Goal: Task Accomplishment & Management: Complete application form

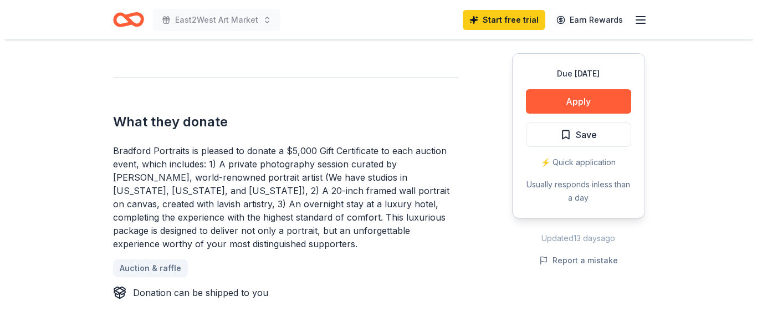
scroll to position [444, 0]
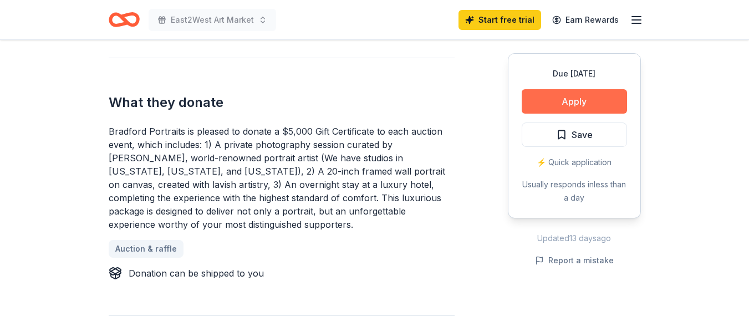
click at [580, 106] on button "Apply" at bounding box center [574, 101] width 105 height 24
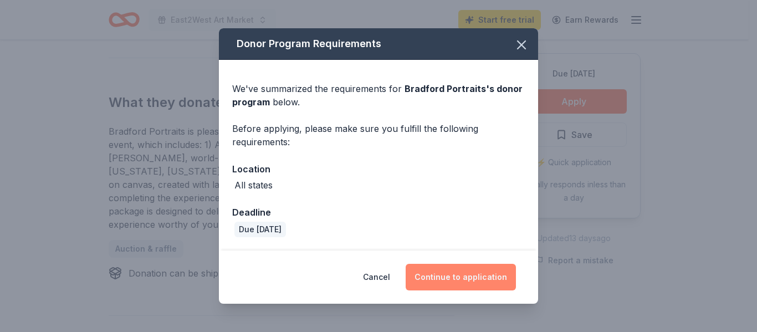
click at [472, 278] on button "Continue to application" at bounding box center [461, 277] width 110 height 27
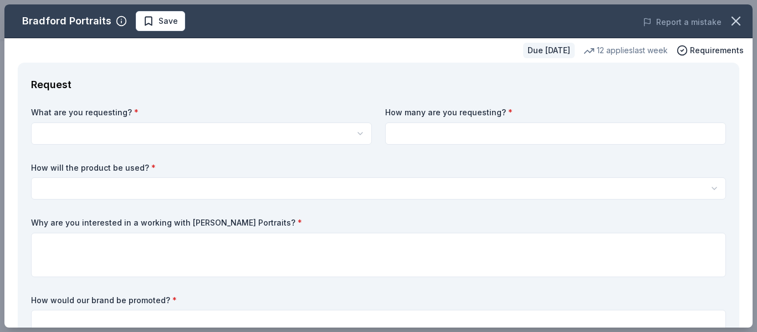
scroll to position [388, 0]
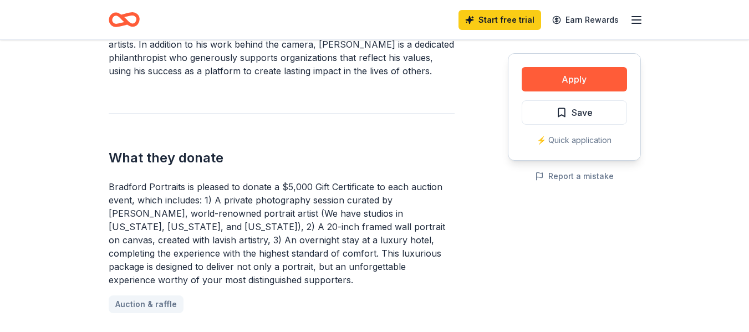
drag, startPoint x: 277, startPoint y: 185, endPoint x: 333, endPoint y: 184, distance: 56.0
click at [333, 184] on div "Bradford Portraits is pleased to donate a $5,000 Gift Certificate to each aucti…" at bounding box center [282, 233] width 346 height 106
click at [569, 85] on button "Apply" at bounding box center [574, 79] width 105 height 24
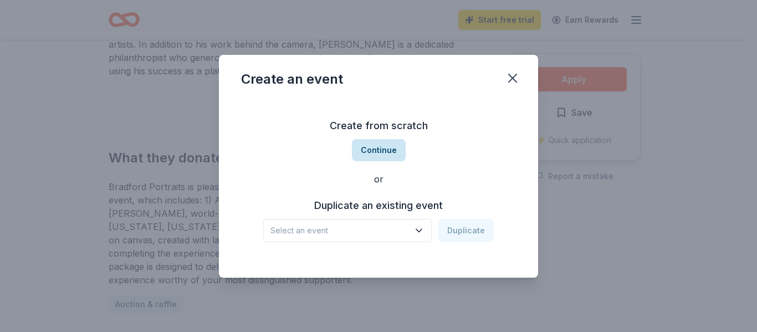
click at [381, 152] on button "Continue" at bounding box center [379, 150] width 54 height 22
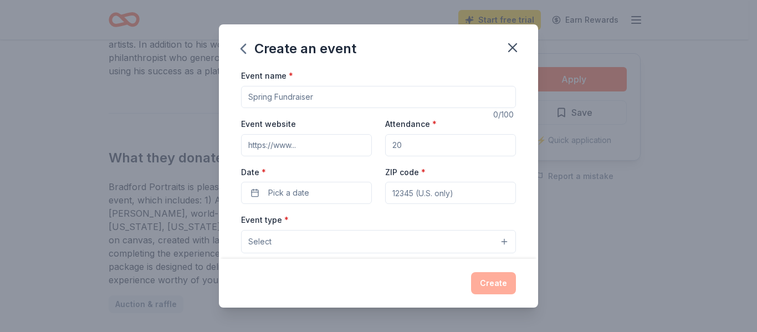
click at [320, 98] on input "Event name *" at bounding box center [378, 97] width 275 height 22
type input "East2West Arts & Craft Market"
click at [310, 141] on input "Event website" at bounding box center [306, 145] width 131 height 22
